Goal: Check status: Check status

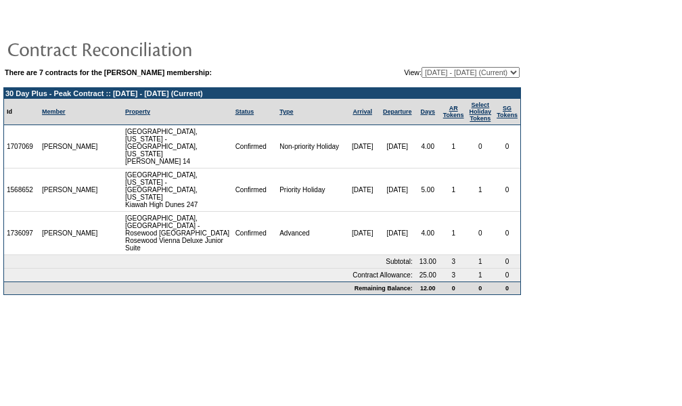
click at [431, 70] on select "12/30/21 - 01/31/23 02/01/23 - 01/31/24 02/01/24 - 01/31/25 02/01/25 - 01/31/26…" at bounding box center [471, 72] width 98 height 11
select select "136370"
click at [422, 67] on select "12/30/21 - 01/31/23 02/01/23 - 01/31/24 02/01/24 - 01/31/25 02/01/25 - 01/31/26…" at bounding box center [471, 72] width 98 height 11
